Goal: Information Seeking & Learning: Learn about a topic

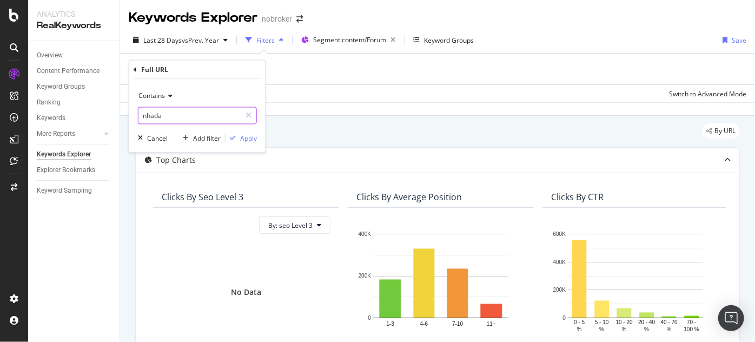
click at [189, 117] on input "nhada" at bounding box center [189, 115] width 102 height 17
type input "s"
type input "documentation"
click at [217, 120] on input "documentation" at bounding box center [189, 115] width 102 height 17
click at [295, 79] on div "Add Filter" at bounding box center [438, 69] width 618 height 31
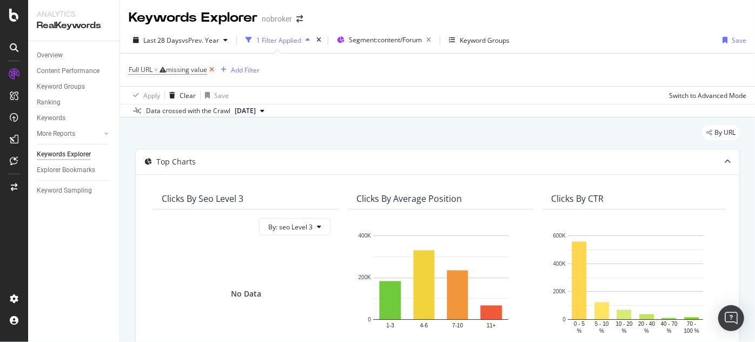
click at [214, 71] on icon at bounding box center [211, 69] width 9 height 11
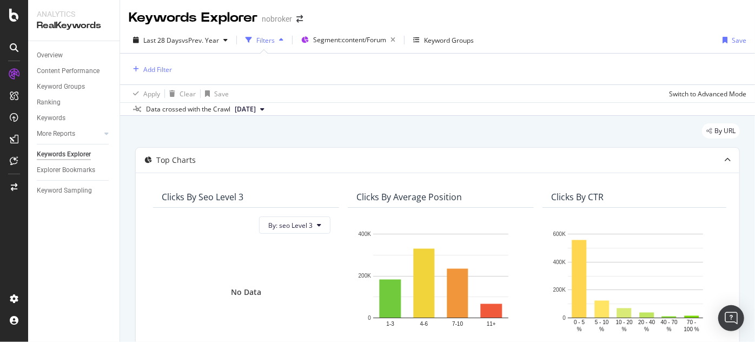
click at [173, 67] on div "Add Filter" at bounding box center [438, 69] width 618 height 31
click at [162, 69] on div "Add Filter" at bounding box center [157, 69] width 29 height 9
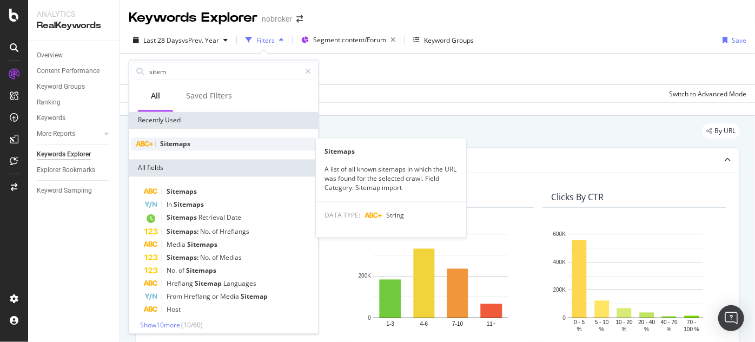
type input "sitem"
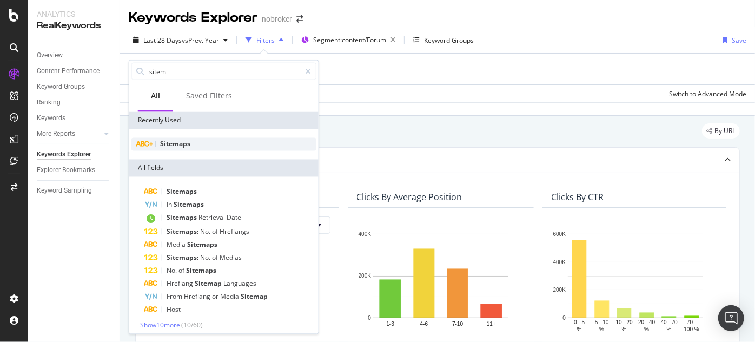
click at [170, 142] on span "Sitemaps" at bounding box center [175, 144] width 30 height 9
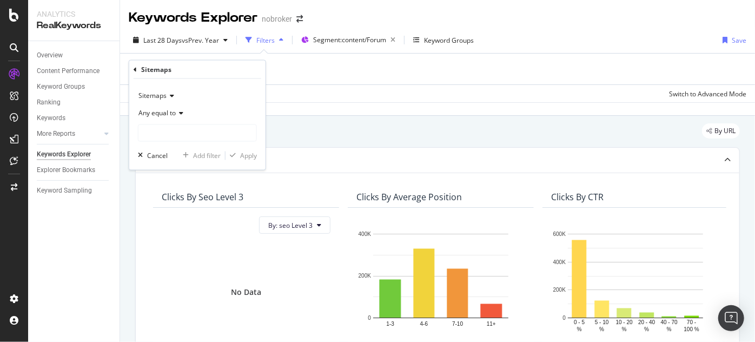
click at [185, 143] on div "Sitemaps Any equal to Cancel Add filter Apply" at bounding box center [197, 124] width 136 height 91
click at [166, 134] on input "text" at bounding box center [197, 132] width 118 height 17
click at [186, 143] on span "[URL][DOMAIN_NAME]" at bounding box center [180, 147] width 79 height 9
type input "[URL][DOMAIN_NAME]"
click at [243, 155] on div "Apply" at bounding box center [248, 155] width 17 height 9
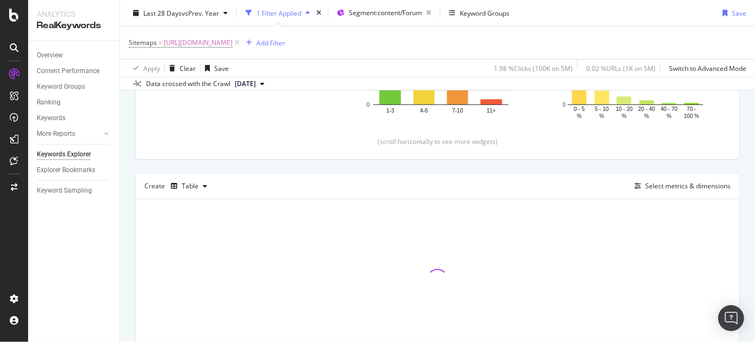
scroll to position [270, 0]
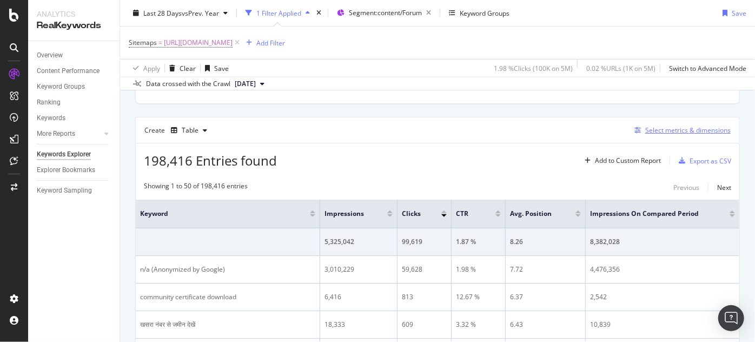
click at [660, 126] on div "Select metrics & dimensions" at bounding box center [687, 129] width 85 height 9
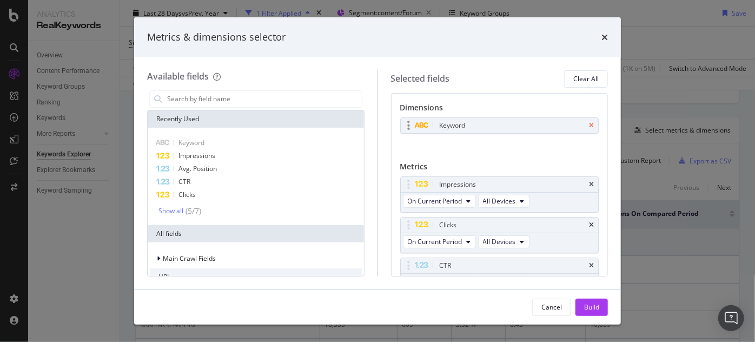
click at [589, 125] on icon "times" at bounding box center [591, 125] width 5 height 6
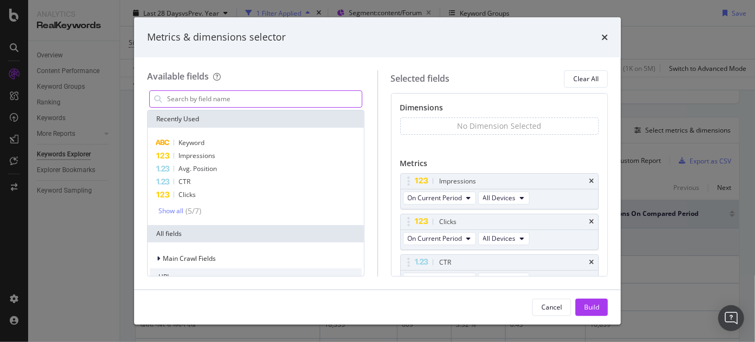
click at [245, 96] on input "modal" at bounding box center [264, 99] width 196 height 16
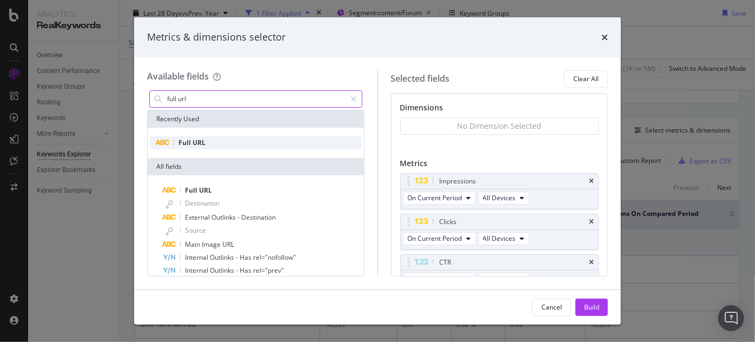
type input "full url"
click at [207, 141] on div "Full URL" at bounding box center [256, 142] width 212 height 13
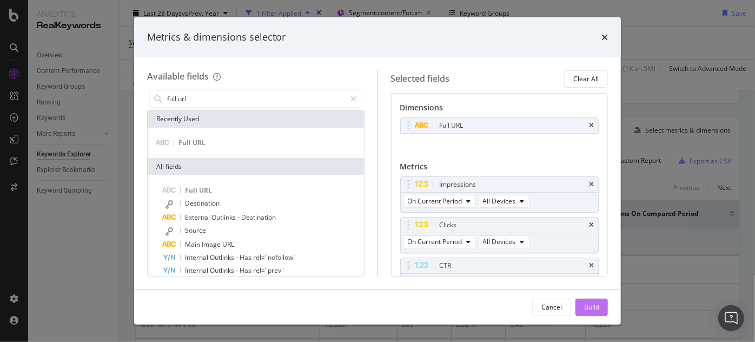
click at [597, 304] on div "Build" at bounding box center [591, 306] width 15 height 9
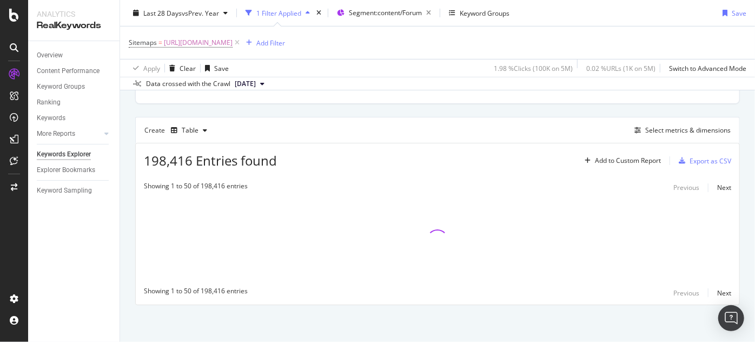
click at [597, 304] on div "By URL Top Charts Clicks By seo Level 3 By: seo Level 3 No Data Clicks By Avera…" at bounding box center [437, 95] width 635 height 496
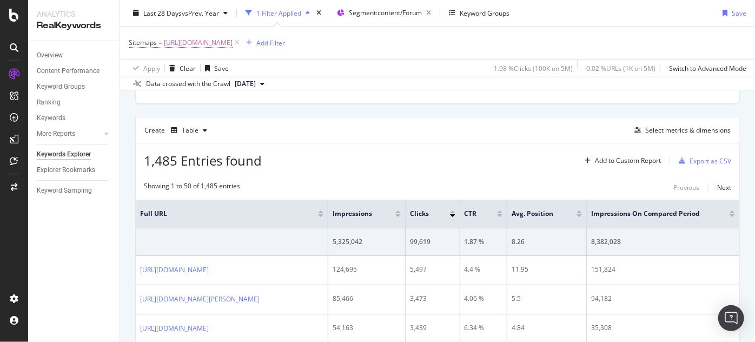
click at [407, 73] on div "Apply Clear Save 1.98 % Clicks ( 100K on 5M ) 0.02 % URLs ( 1K on 5M ) Switch t…" at bounding box center [437, 68] width 635 height 18
click at [285, 41] on div "Add Filter" at bounding box center [270, 42] width 29 height 9
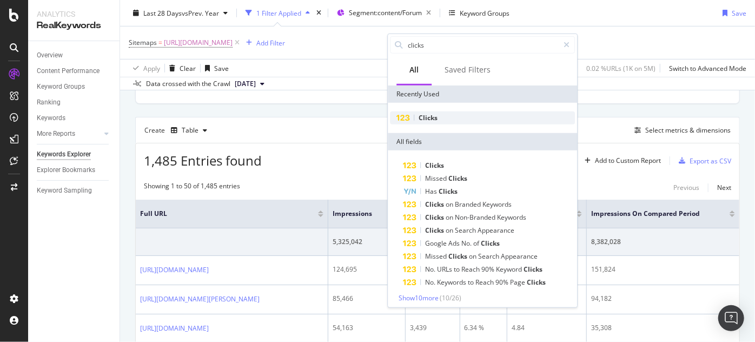
type input "clicks"
click at [424, 117] on span "Clicks" at bounding box center [428, 117] width 19 height 9
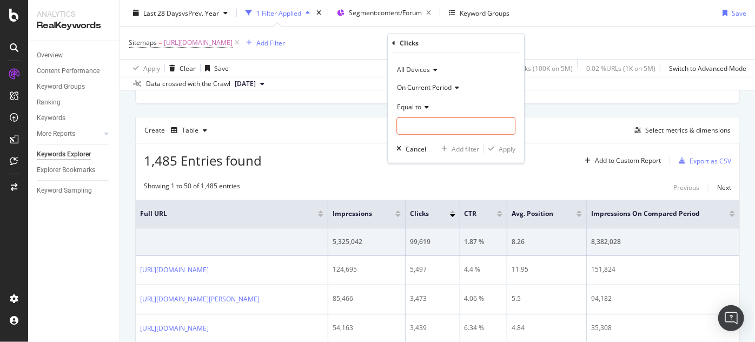
click at [415, 81] on div "On Current Period" at bounding box center [455, 86] width 119 height 17
click at [443, 149] on span "Diff. Between Period - value" at bounding box center [443, 151] width 83 height 9
click at [414, 119] on input "number" at bounding box center [455, 125] width 119 height 17
click at [413, 108] on span "Equal to" at bounding box center [409, 106] width 24 height 9
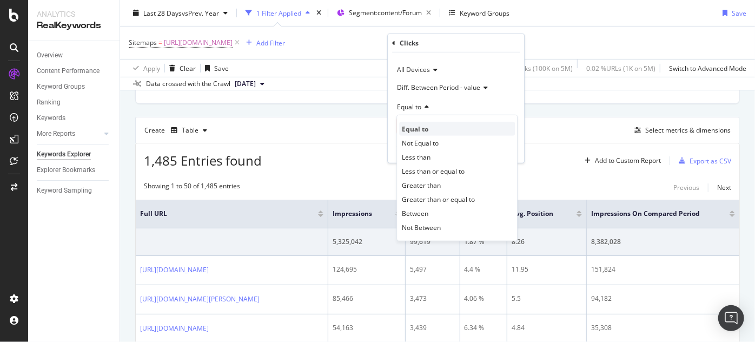
click at [417, 129] on span "Equal to" at bounding box center [415, 128] width 26 height 9
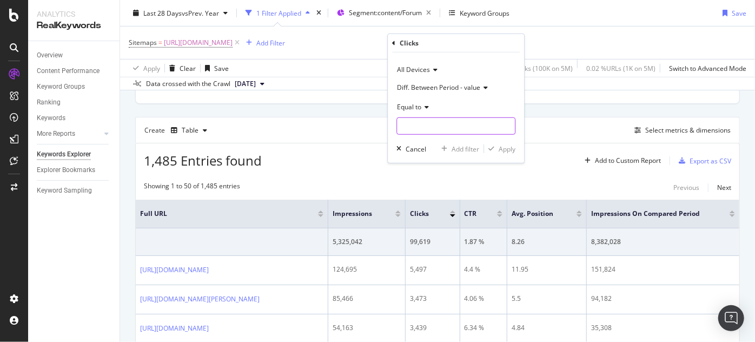
click at [411, 128] on input "number" at bounding box center [455, 125] width 119 height 17
type input "0"
click at [498, 149] on div "button" at bounding box center [491, 148] width 15 height 6
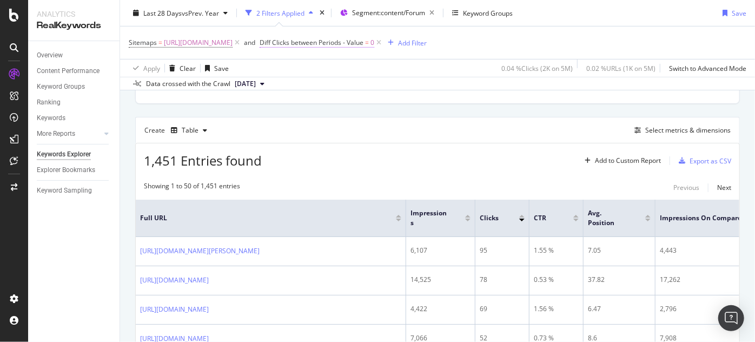
click at [363, 41] on span "Diff Clicks between Periods - Value" at bounding box center [312, 42] width 104 height 9
click at [580, 47] on div "Sitemaps = [URL][DOMAIN_NAME] and Diff Clicks between Periods - Value = 0 Add F…" at bounding box center [438, 42] width 618 height 32
click at [383, 41] on icon at bounding box center [378, 42] width 9 height 11
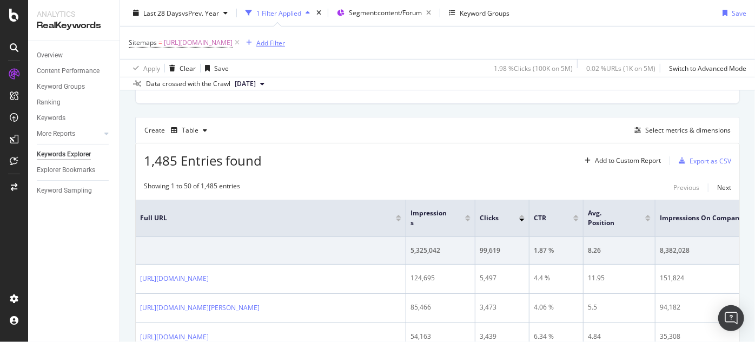
click at [285, 42] on div "Add Filter" at bounding box center [270, 42] width 29 height 9
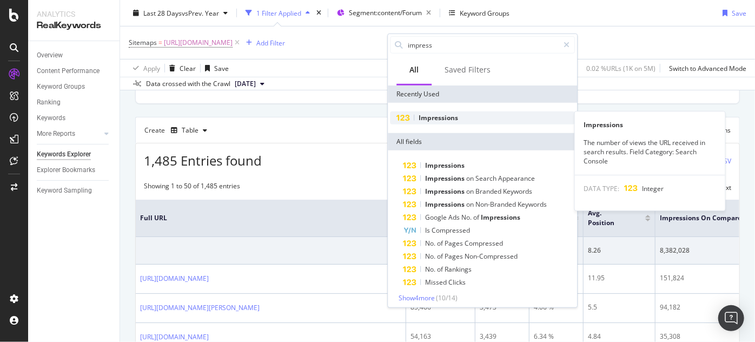
type input "impress"
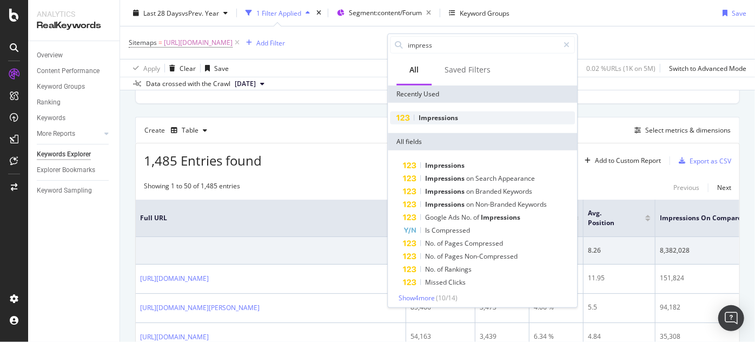
click at [428, 119] on span "Impressions" at bounding box center [438, 117] width 39 height 9
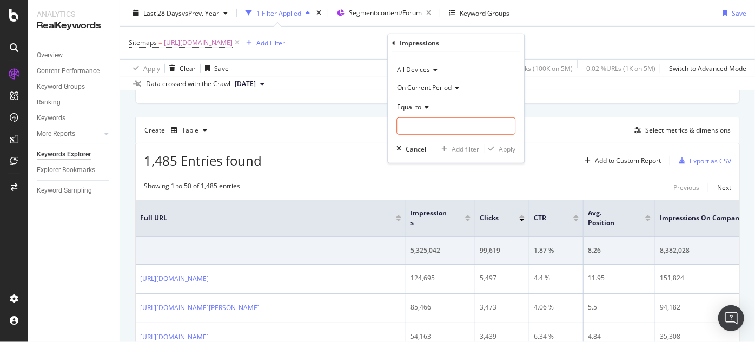
click at [411, 86] on span "On Current Period" at bounding box center [424, 86] width 55 height 9
click at [417, 87] on span "On Current Period" at bounding box center [424, 86] width 55 height 9
click at [418, 122] on input "number" at bounding box center [455, 125] width 119 height 17
click at [409, 108] on span "Equal to" at bounding box center [409, 106] width 24 height 9
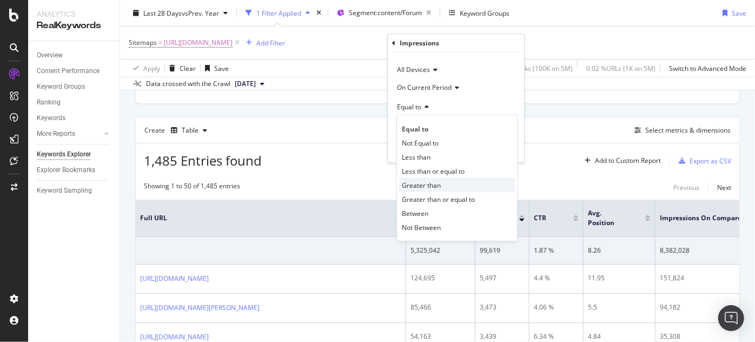
click at [424, 188] on span "Greater than" at bounding box center [421, 184] width 39 height 9
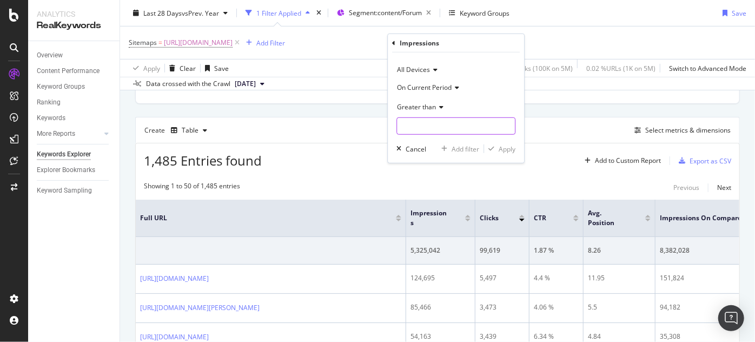
click at [418, 123] on input "number" at bounding box center [455, 125] width 119 height 17
click at [411, 130] on input "1" at bounding box center [455, 125] width 119 height 17
type input "100"
click at [509, 150] on div "Apply" at bounding box center [507, 148] width 17 height 9
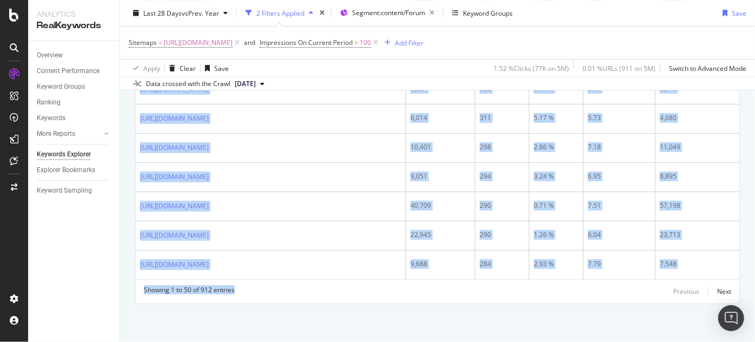
scroll to position [1994, 0]
drag, startPoint x: 140, startPoint y: 149, endPoint x: 390, endPoint y: 364, distance: 330.2
click at [390, 341] on html "Analytics RealKeywords Overview Content Performance Keyword Groups Ranking Keyw…" at bounding box center [377, 171] width 755 height 342
copy div "[URL][DOMAIN_NAME] 100,589 4,562 4.53 % 8.22 118,495 [URL][DOMAIN_NAME][PERSON_…"
